Goal: Transaction & Acquisition: Book appointment/travel/reservation

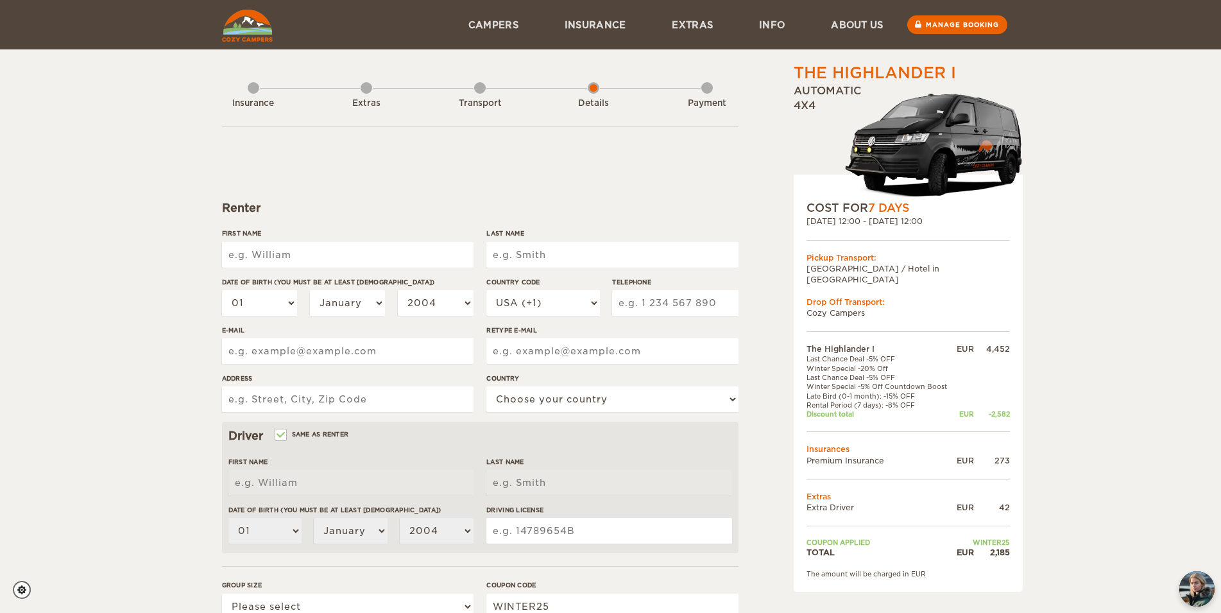
click at [420, 255] on input "First Name" at bounding box center [348, 255] width 252 height 26
type input "g"
type input "GANG"
type input "BAO"
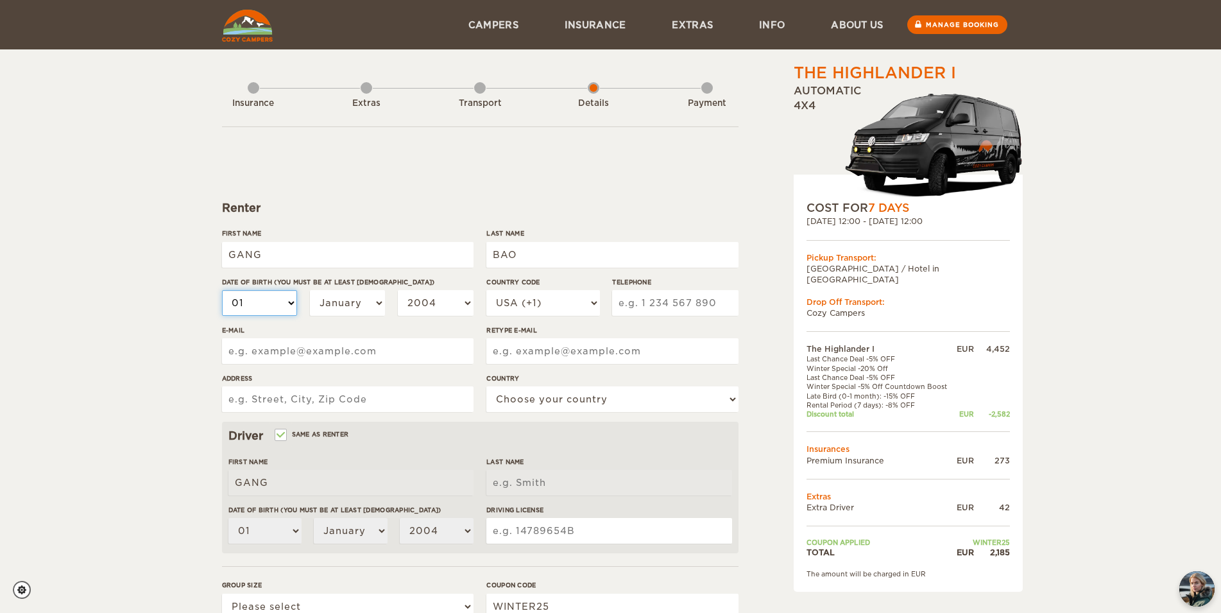
type input "BAO"
click at [222, 290] on select "01 02 03 04 05 06 07 08 09 10 11 12 13 14 15 16 17 18 19 20 21 22 23 24 25 26 2…" at bounding box center [260, 303] width 76 height 26
select select "30"
click option "30" at bounding box center [0, 0] width 0 height 0
select select "30"
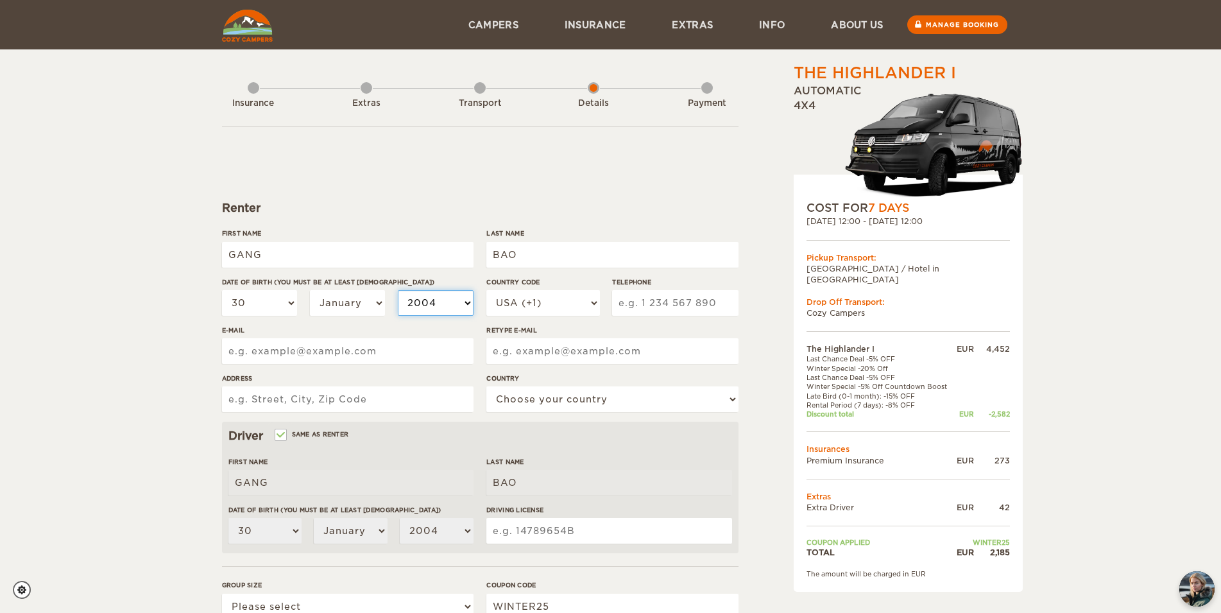
click at [398, 290] on select "2004 2003 2002 2001 2000 1999 1998 1997 1996 1995 1994 1993 1992 1991 1990 1989…" at bounding box center [436, 303] width 76 height 26
select select "1974"
click option "1974" at bounding box center [0, 0] width 0 height 0
select select "1974"
click at [486, 290] on select "USA (+1) [GEOGRAPHIC_DATA] (+44) [GEOGRAPHIC_DATA] (+49) [GEOGRAPHIC_DATA] (+21…" at bounding box center [542, 303] width 113 height 26
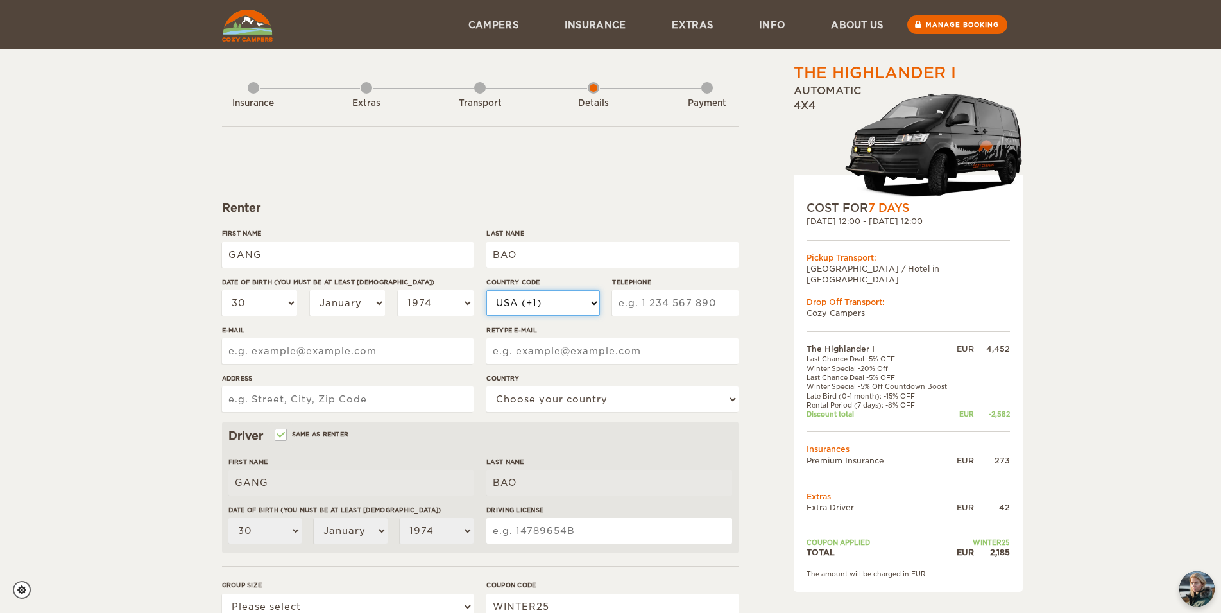
select select "1"
click option "Canada (+1)" at bounding box center [0, 0] width 0 height 0
click at [691, 298] on input "Telephone" at bounding box center [675, 303] width 126 height 26
type input "5196705193"
click at [408, 358] on input "E-mail" at bounding box center [348, 351] width 252 height 26
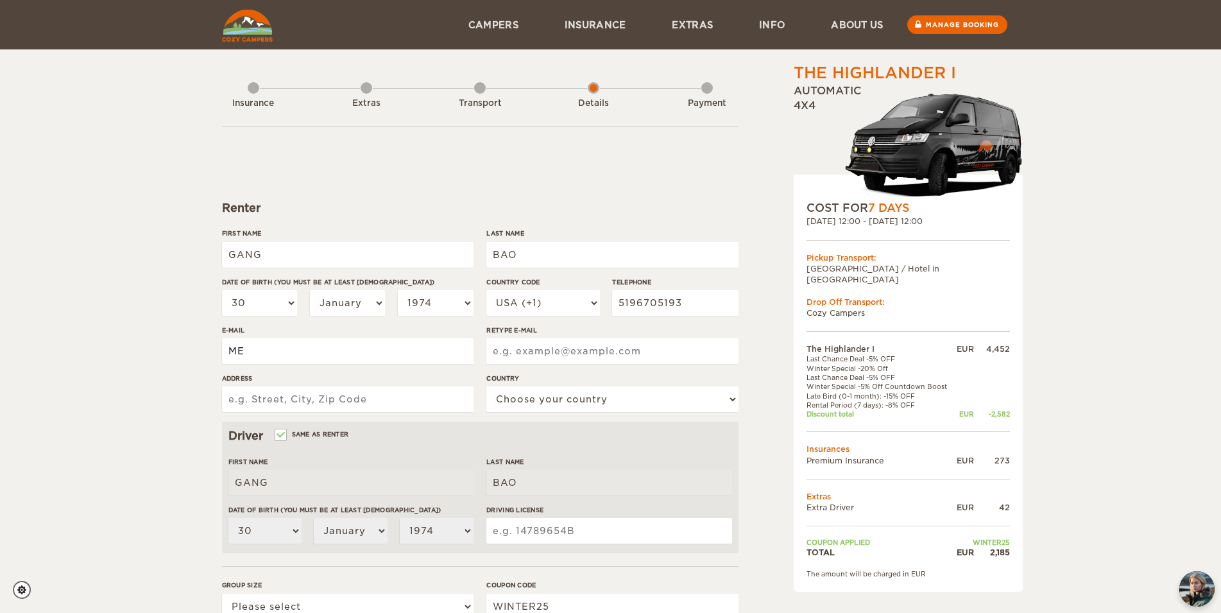
type input "M"
drag, startPoint x: 690, startPoint y: 304, endPoint x: 574, endPoint y: 303, distance: 115.5
click at [612, 303] on input "5196705193" at bounding box center [675, 303] width 126 height 26
type input "5198590480"
click at [393, 342] on input "E-mail" at bounding box center [348, 351] width 252 height 26
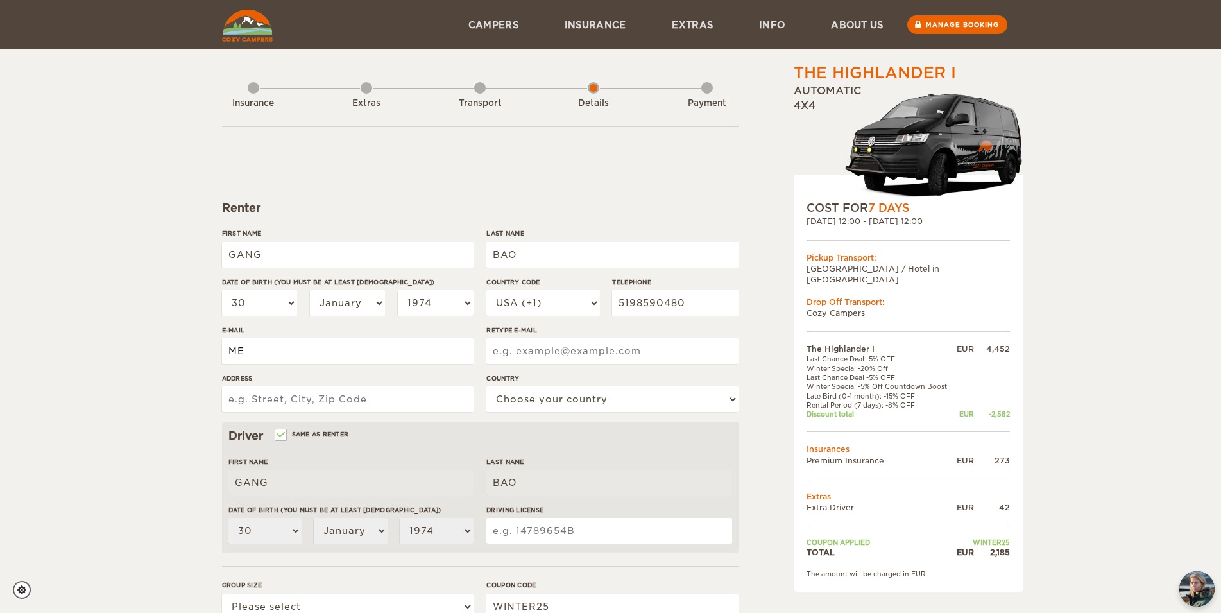
type input "M"
type input "[EMAIL_ADDRESS][DOMAIN_NAME]"
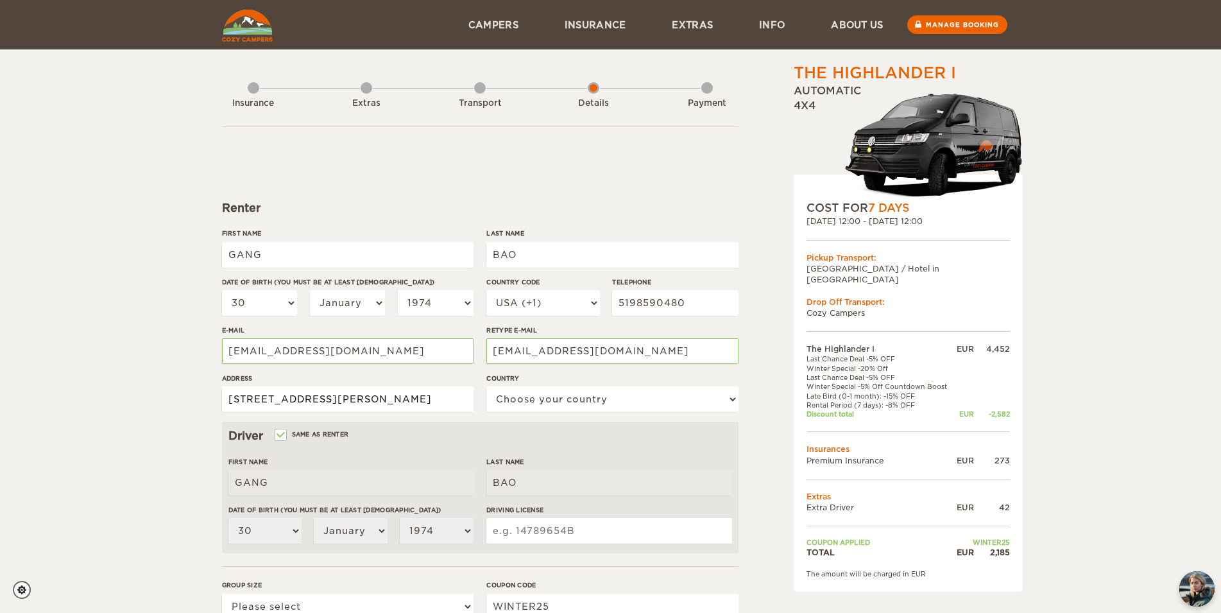
type input "[STREET_ADDRESS][PERSON_NAME]"
click at [486, 386] on select "Choose your country [GEOGRAPHIC_DATA] [GEOGRAPHIC_DATA] [GEOGRAPHIC_DATA] [GEOG…" at bounding box center [612, 399] width 252 height 26
select select "38"
click option "[GEOGRAPHIC_DATA]" at bounding box center [0, 0] width 0 height 0
click at [546, 538] on input "Driving License" at bounding box center [608, 531] width 245 height 26
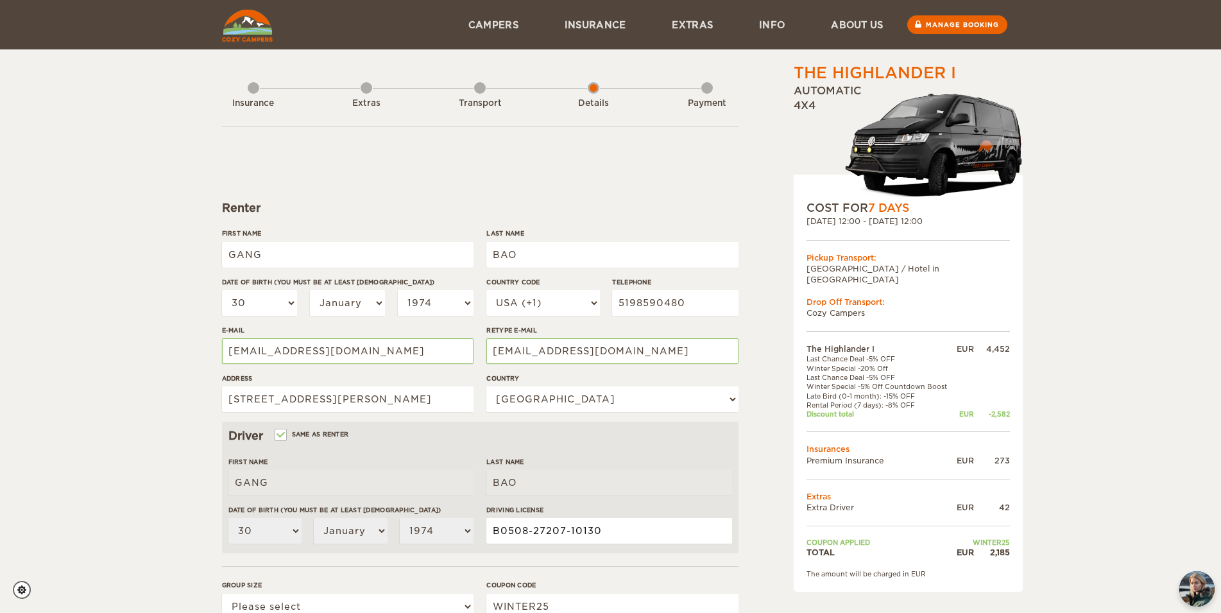
click at [573, 531] on input "B0508-27207-10130" at bounding box center [608, 531] width 245 height 26
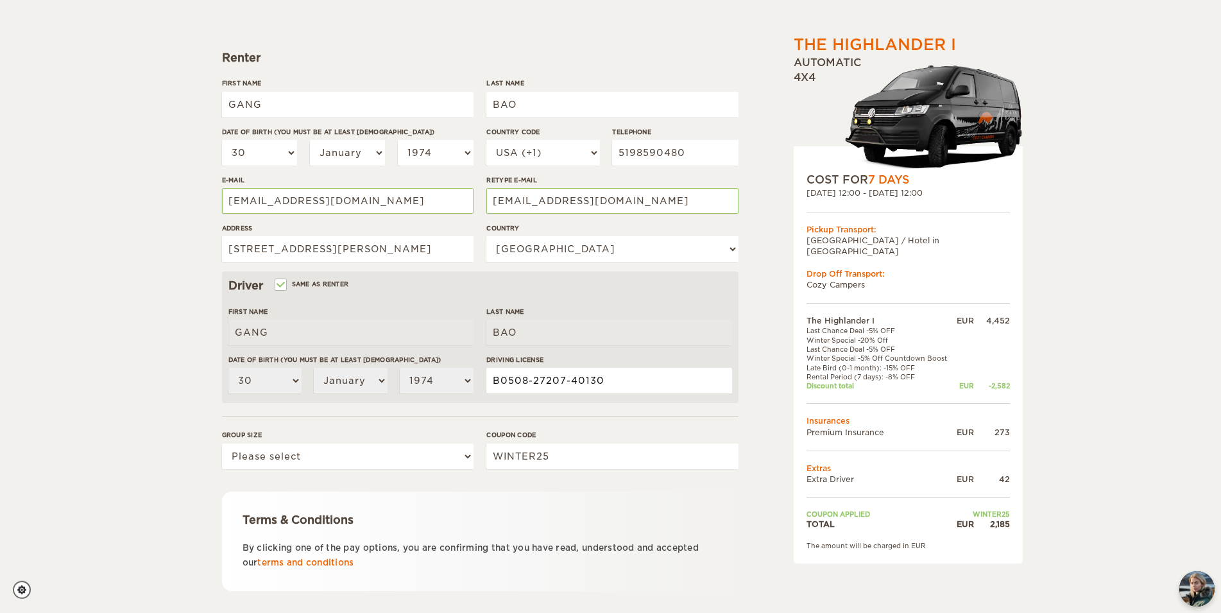
scroll to position [196, 0]
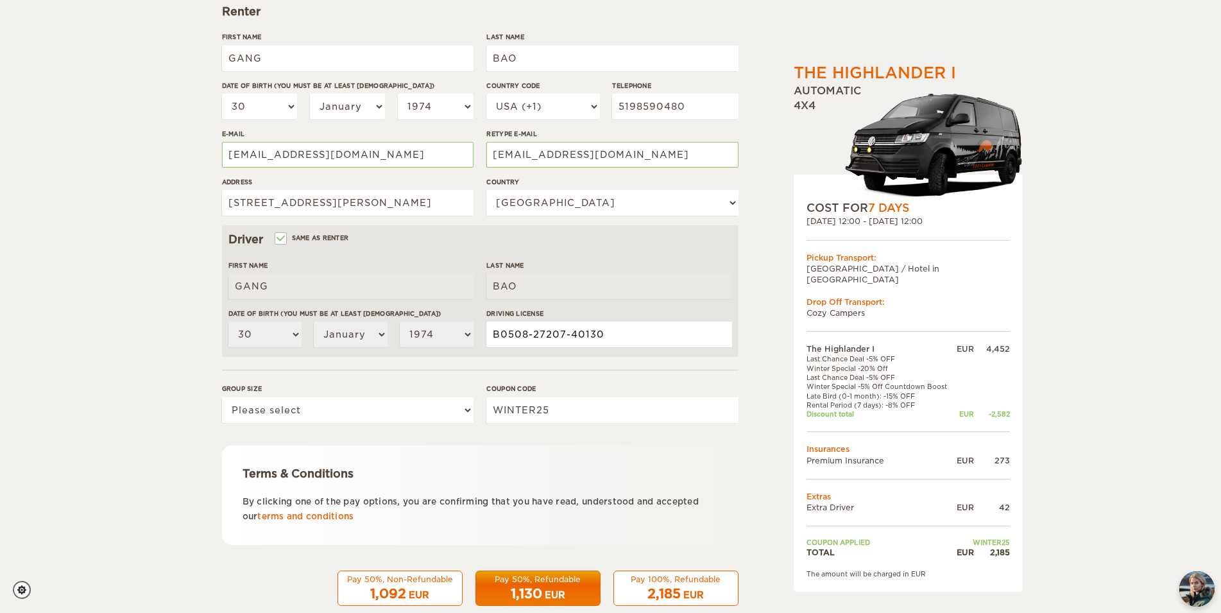
type input "B0508-27207-40130"
click at [222, 397] on select "Please select 1 2" at bounding box center [348, 410] width 252 height 26
select select "2"
click option "2" at bounding box center [0, 0] width 0 height 0
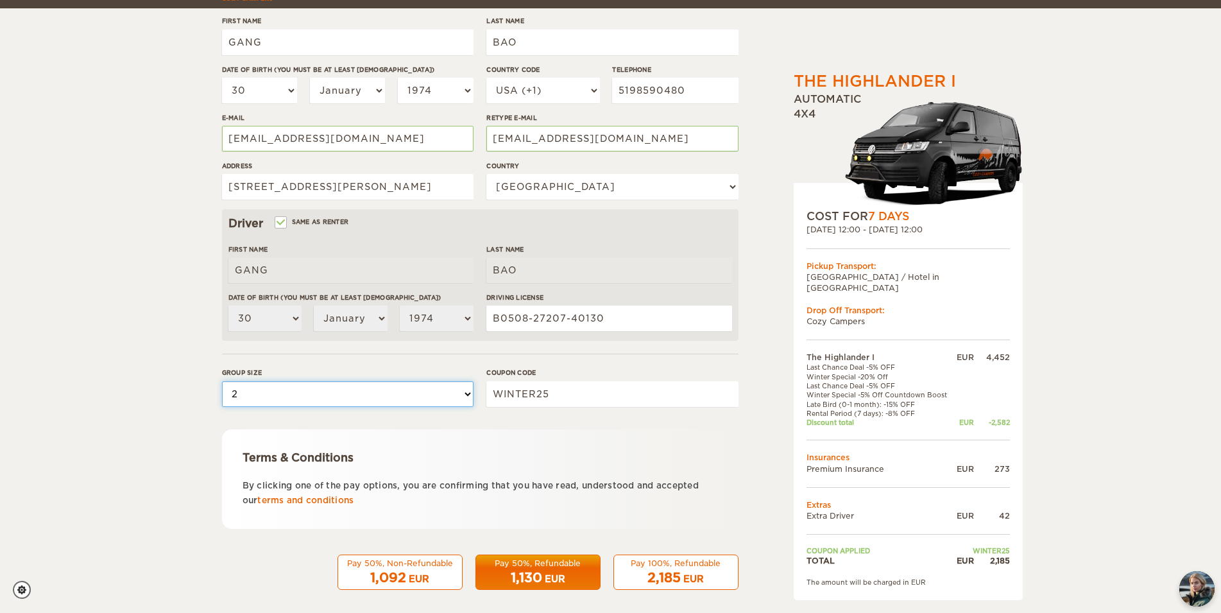
scroll to position [221, 0]
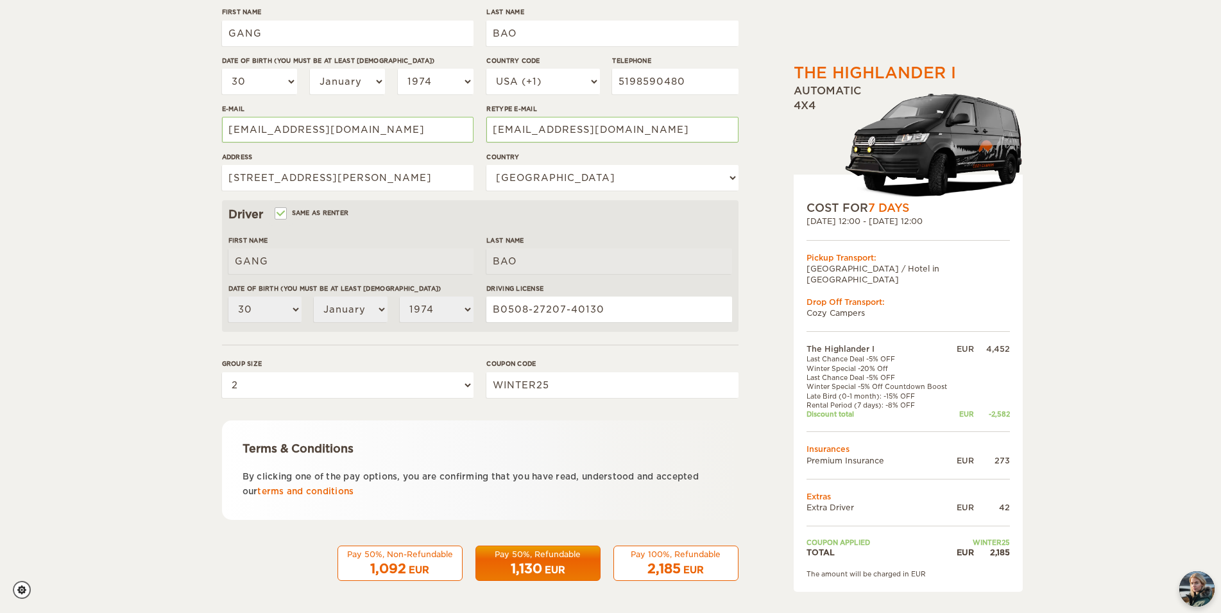
click at [393, 558] on div "Pay 50%, Non-Refundable" at bounding box center [400, 554] width 108 height 11
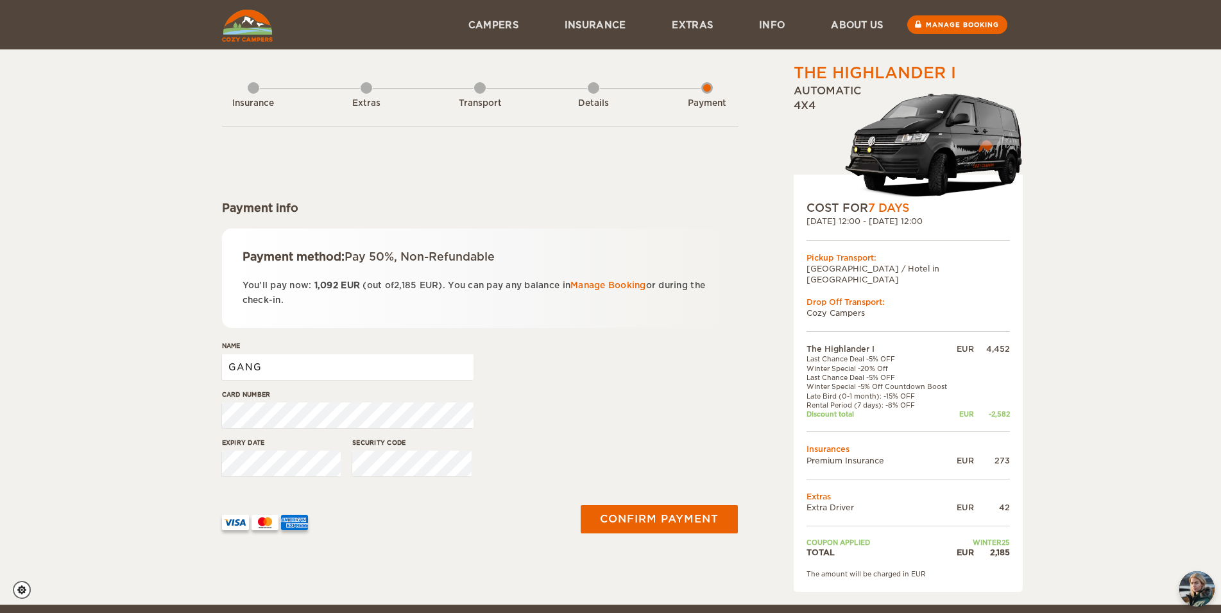
click at [297, 369] on input "GANG" at bounding box center [348, 367] width 252 height 26
type input "GANG BAO"
click at [695, 517] on button "Confirm payment" at bounding box center [660, 519] width 162 height 29
